Goal: Information Seeking & Learning: Learn about a topic

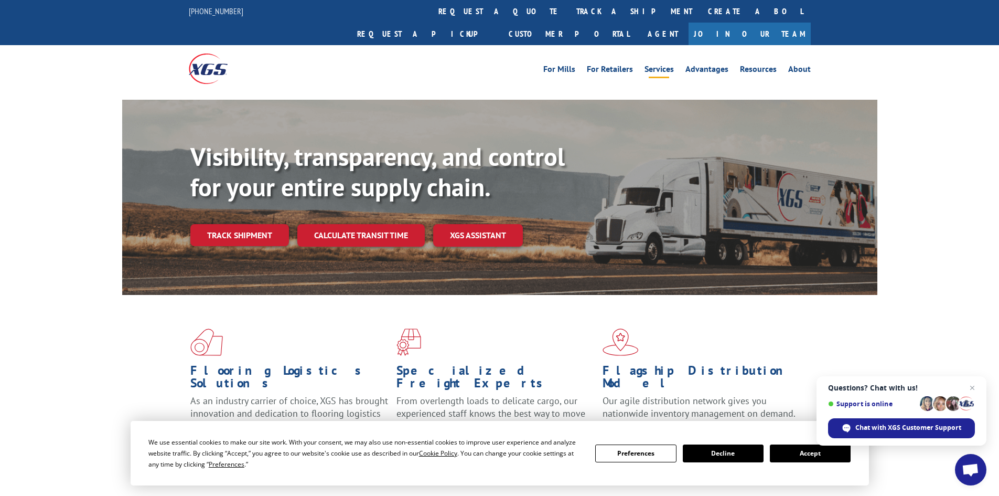
click at [672, 65] on link "Services" at bounding box center [659, 71] width 29 height 12
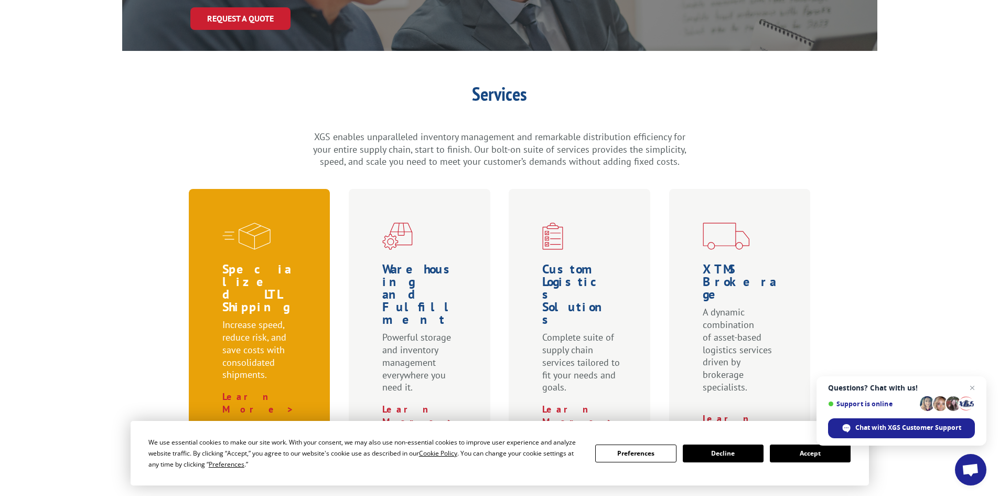
click at [253, 318] on p "Increase speed, reduce risk, and save costs with consolidated shipments." at bounding box center [261, 354] width 79 height 72
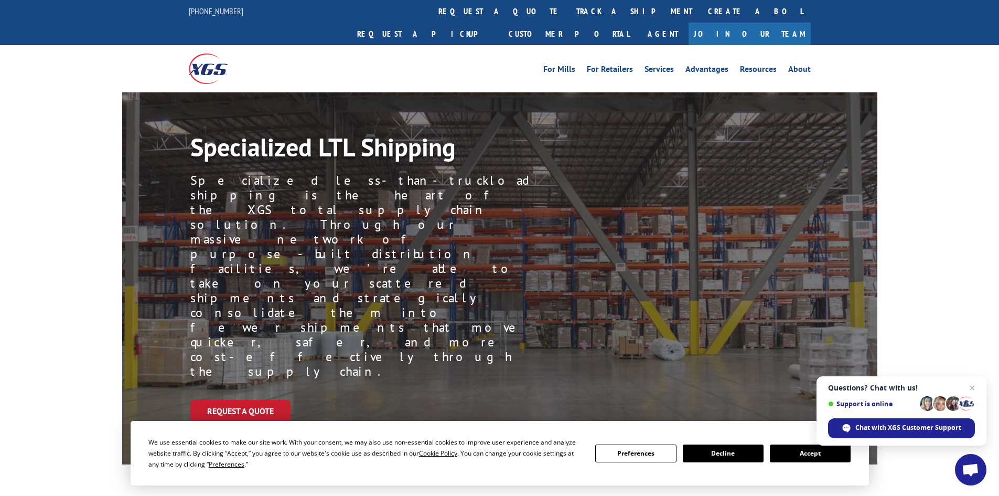
click at [748, 445] on button "Decline" at bounding box center [723, 453] width 81 height 18
